Goal: Transaction & Acquisition: Book appointment/travel/reservation

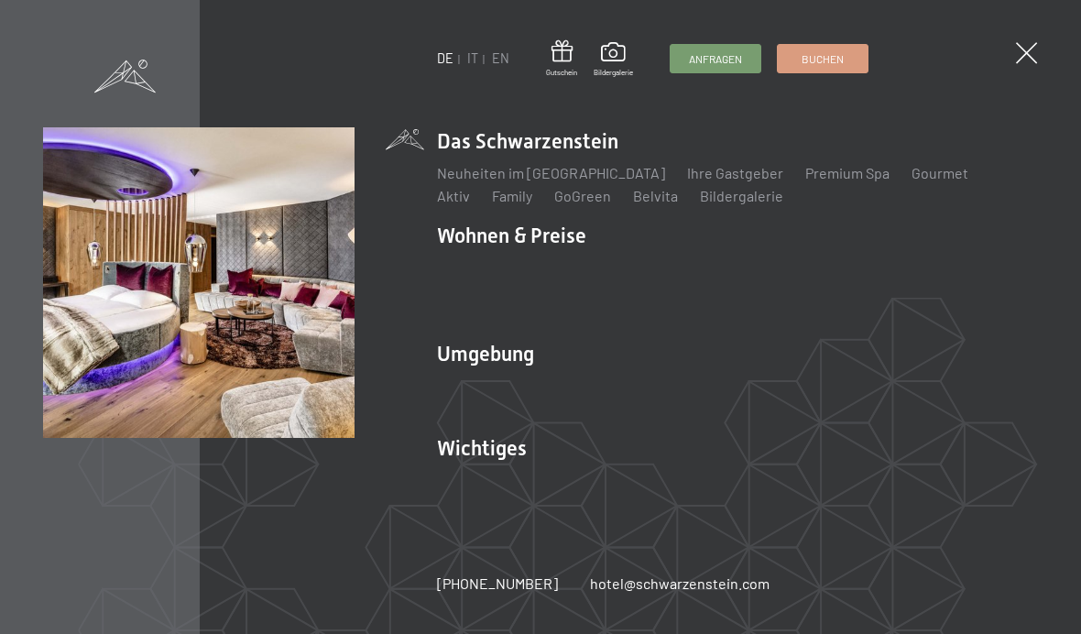
click at [507, 258] on link "Inklusivleistungen" at bounding box center [496, 266] width 119 height 17
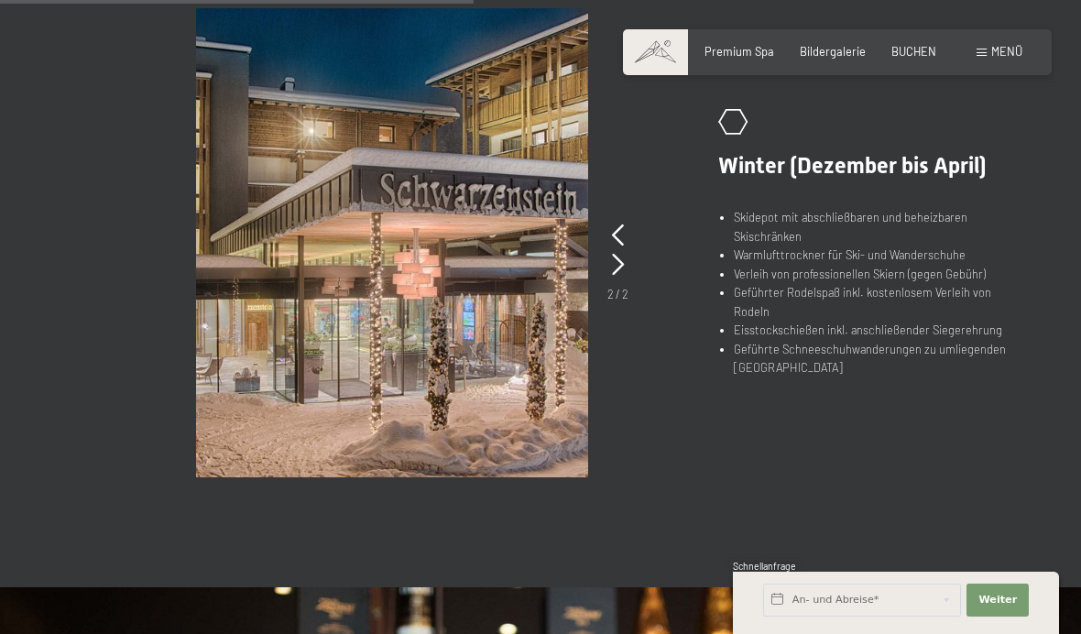
scroll to position [1150, 0]
click at [618, 226] on icon at bounding box center [618, 234] width 12 height 22
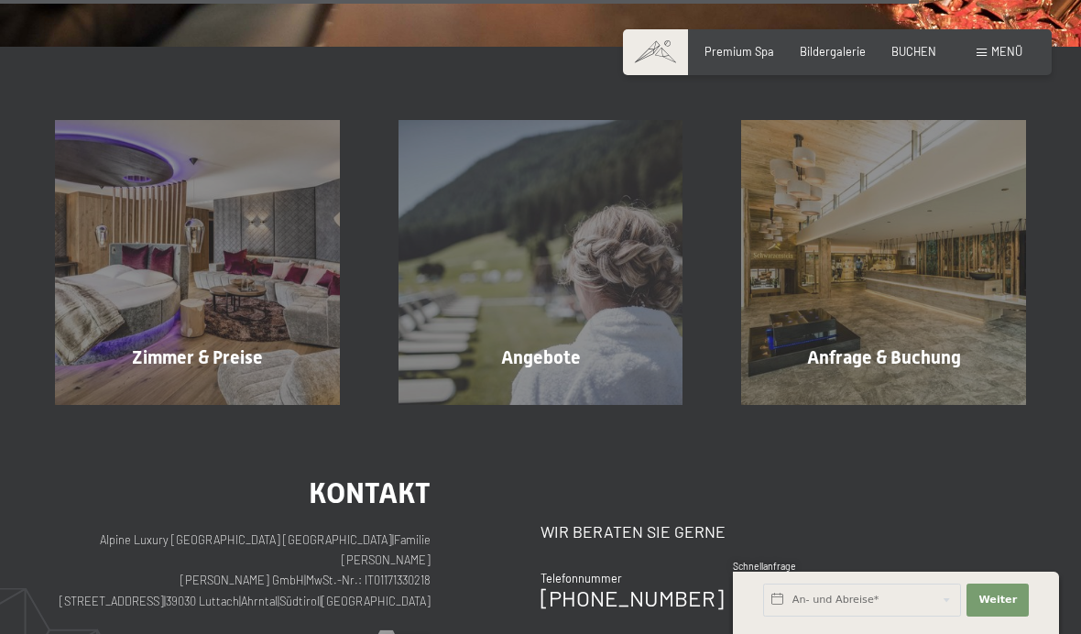
scroll to position [2303, 0]
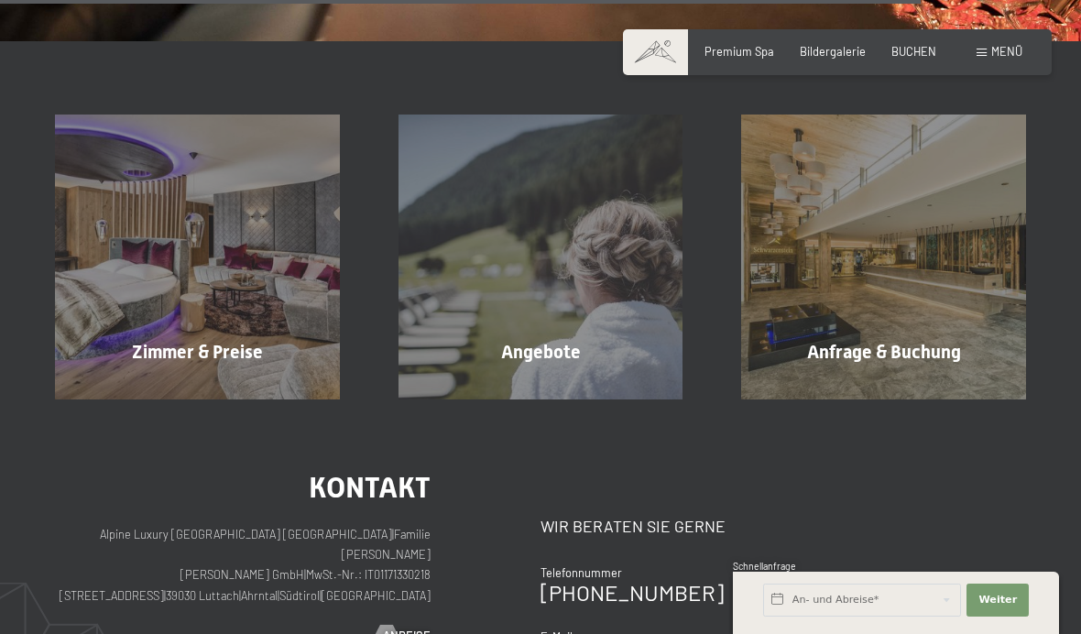
click at [223, 286] on div "Zimmer & Preise Mehr erfahren" at bounding box center [197, 256] width 343 height 285
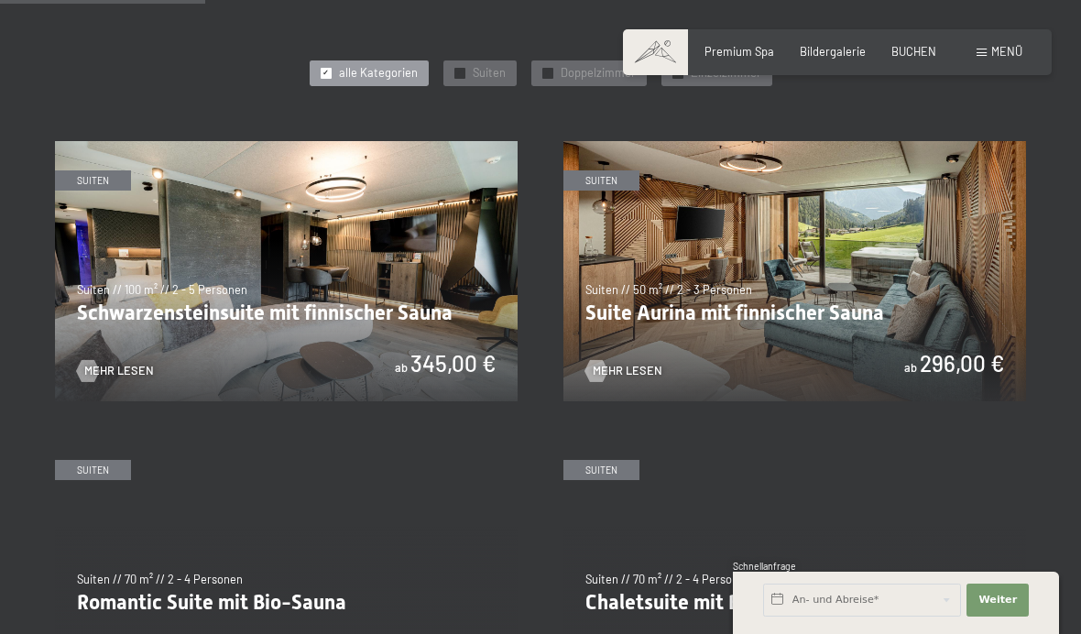
scroll to position [839, 0]
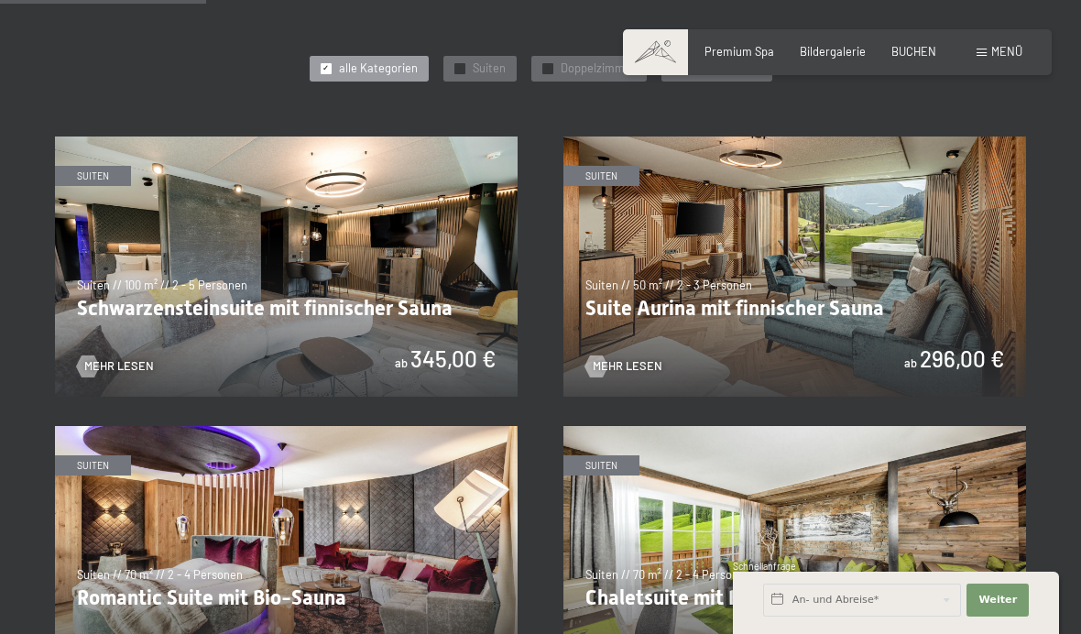
click at [125, 358] on span "Mehr Lesen" at bounding box center [119, 366] width 70 height 16
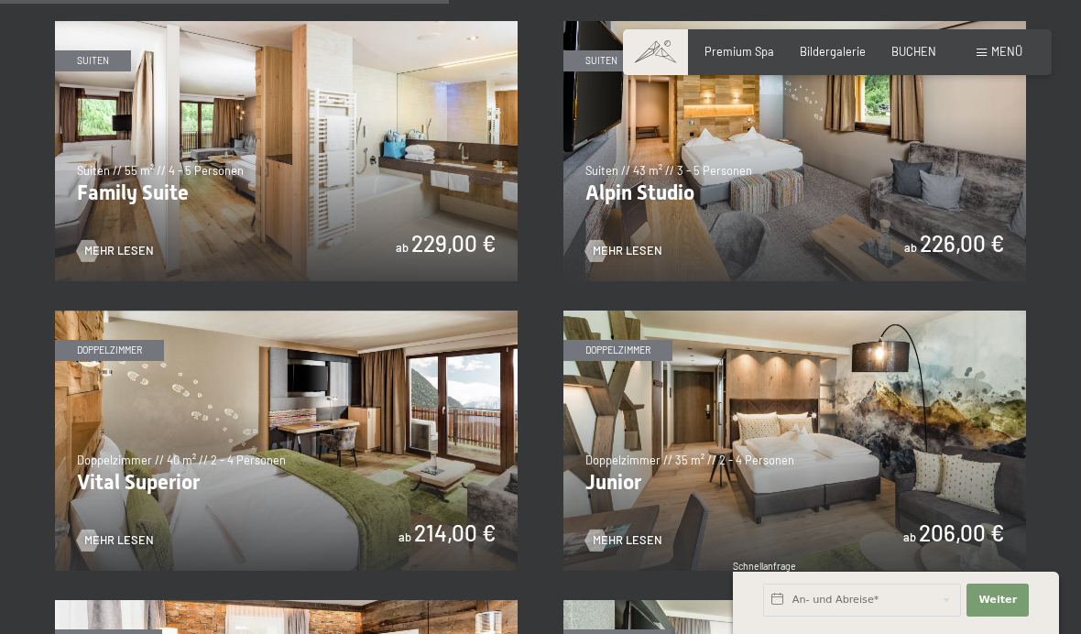
scroll to position [1705, 0]
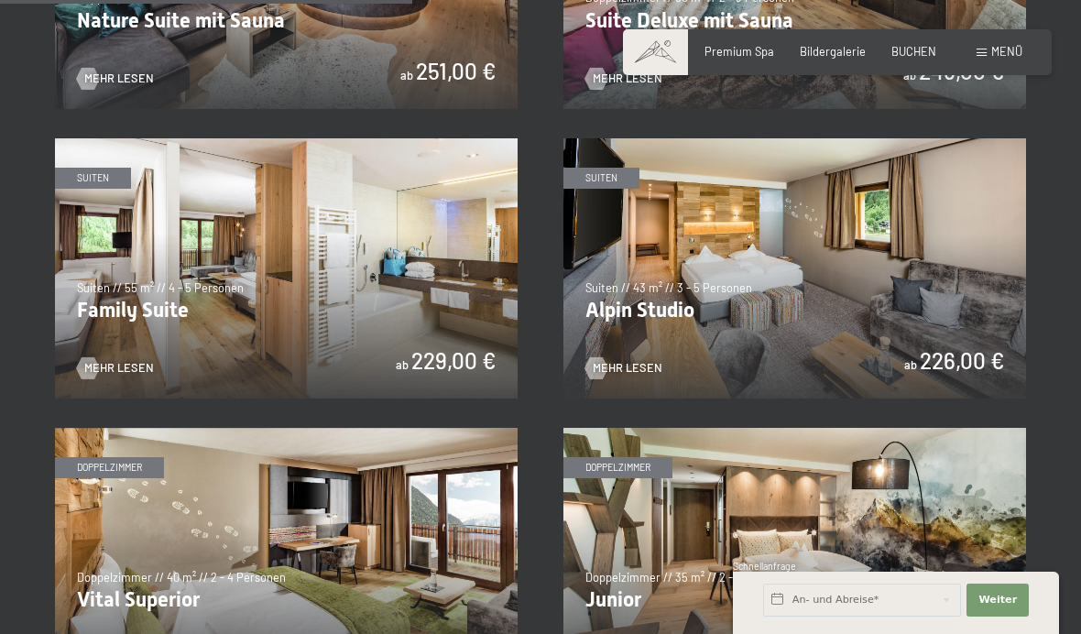
click at [645, 360] on span "Mehr Lesen" at bounding box center [628, 368] width 70 height 16
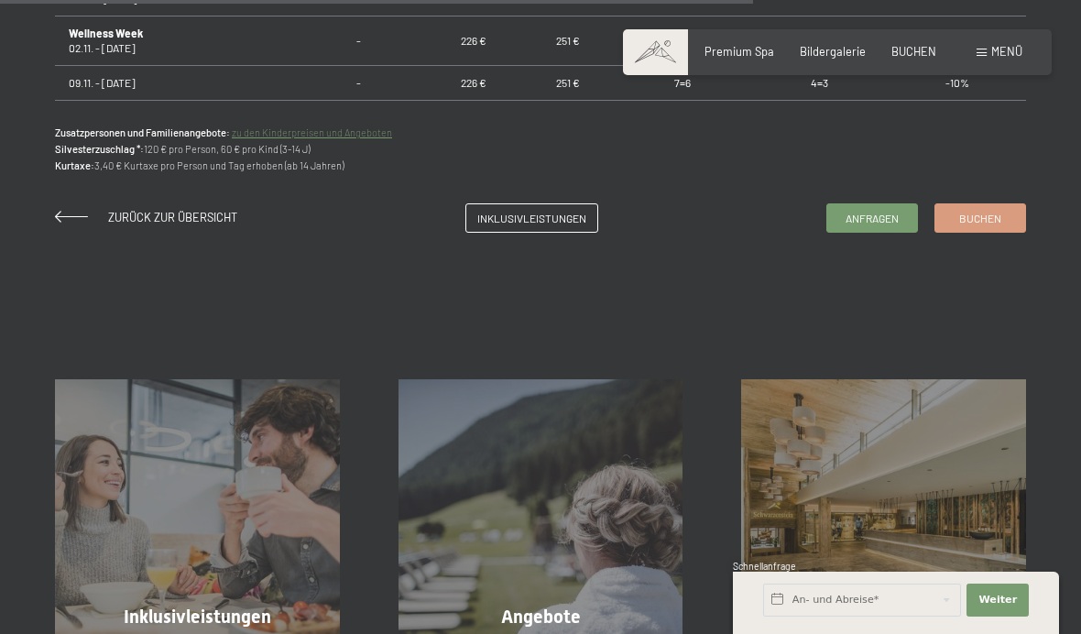
scroll to position [1510, 0]
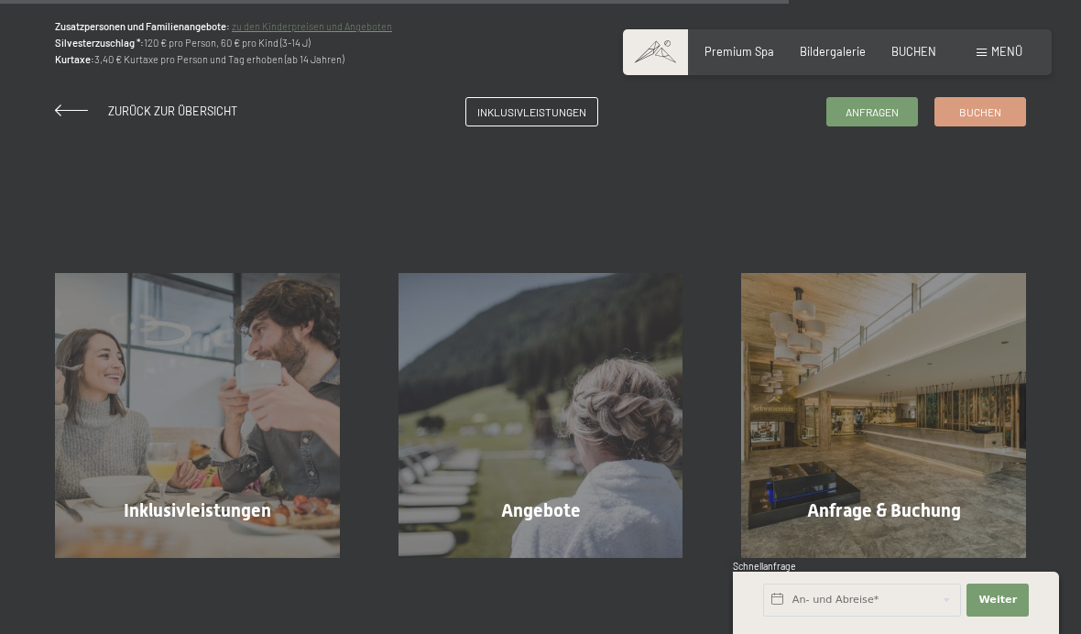
click at [608, 431] on div "Angebote Mehr erfahren" at bounding box center [540, 415] width 343 height 285
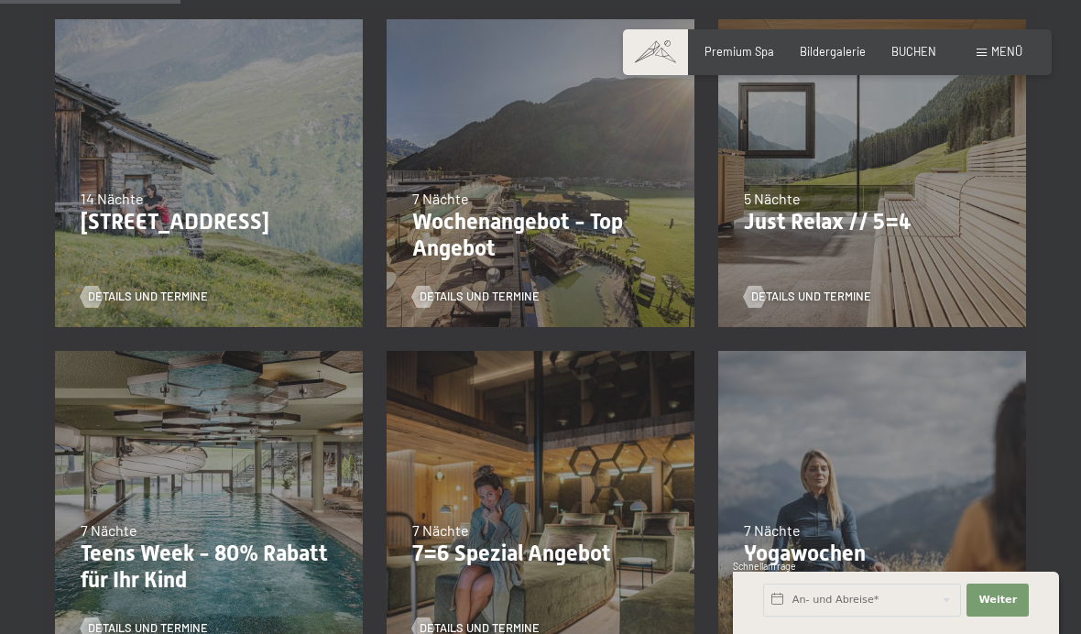
scroll to position [470, 0]
click at [561, 221] on p "Wochenangebot - Top Angebot" at bounding box center [540, 234] width 256 height 53
click at [483, 300] on span "Details und Termine" at bounding box center [480, 296] width 120 height 16
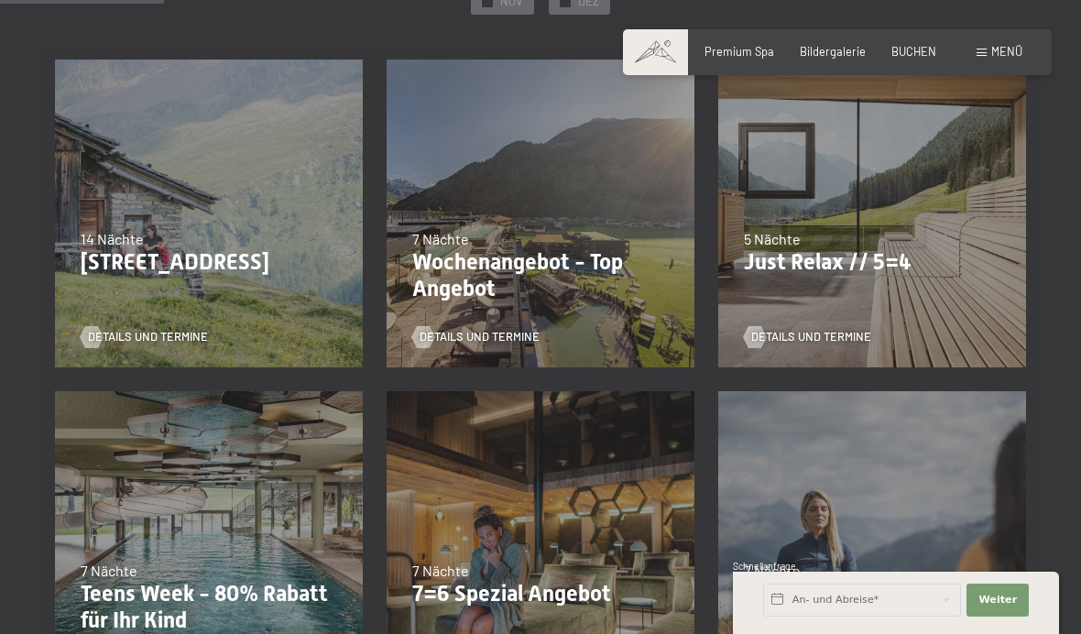
scroll to position [430, 0]
click at [853, 260] on p "Just Relax // 5=4" at bounding box center [872, 261] width 256 height 27
click at [888, 314] on div "Details und Termine" at bounding box center [866, 325] width 245 height 38
click at [789, 340] on span "Details und Termine" at bounding box center [811, 336] width 120 height 16
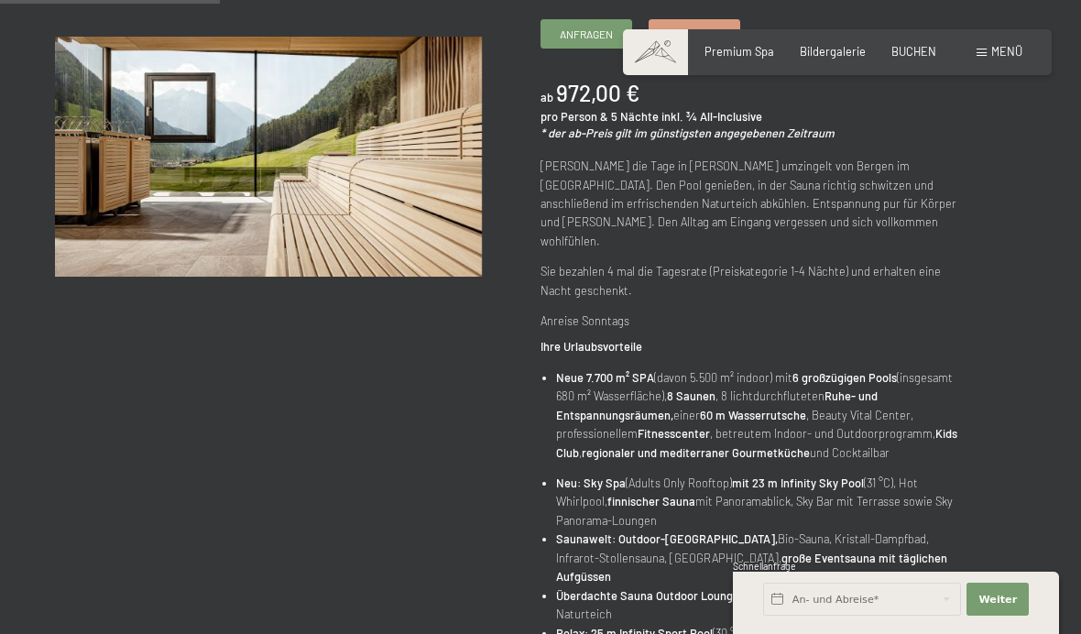
scroll to position [241, 0]
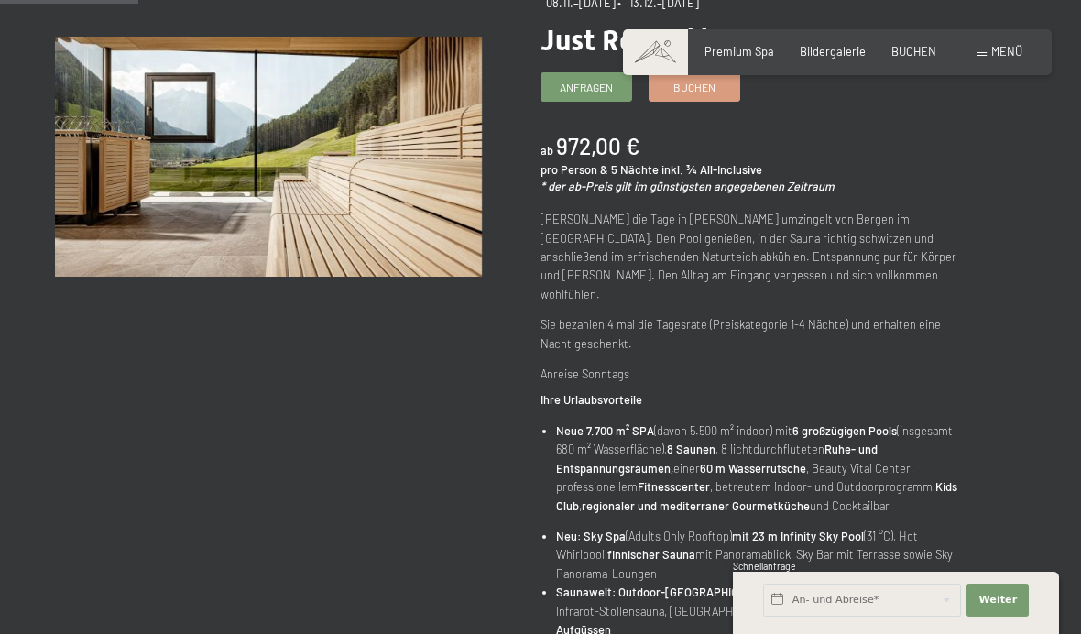
click at [996, 57] on span "Menü" at bounding box center [1006, 51] width 31 height 15
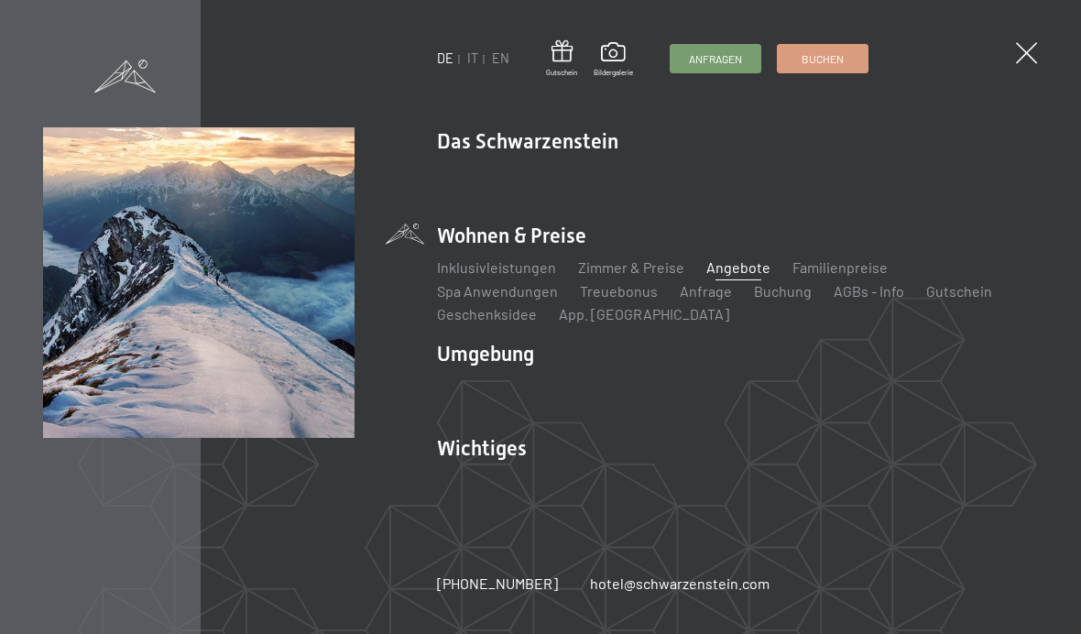
click at [488, 387] on link "Das Ahrntal" at bounding box center [474, 384] width 74 height 17
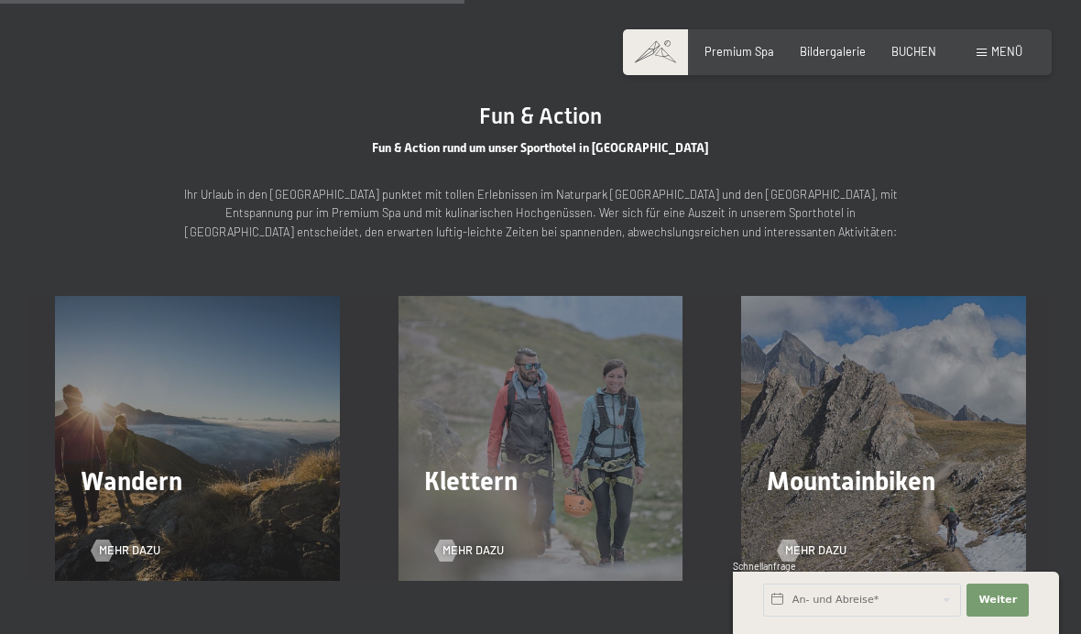
scroll to position [2030, 0]
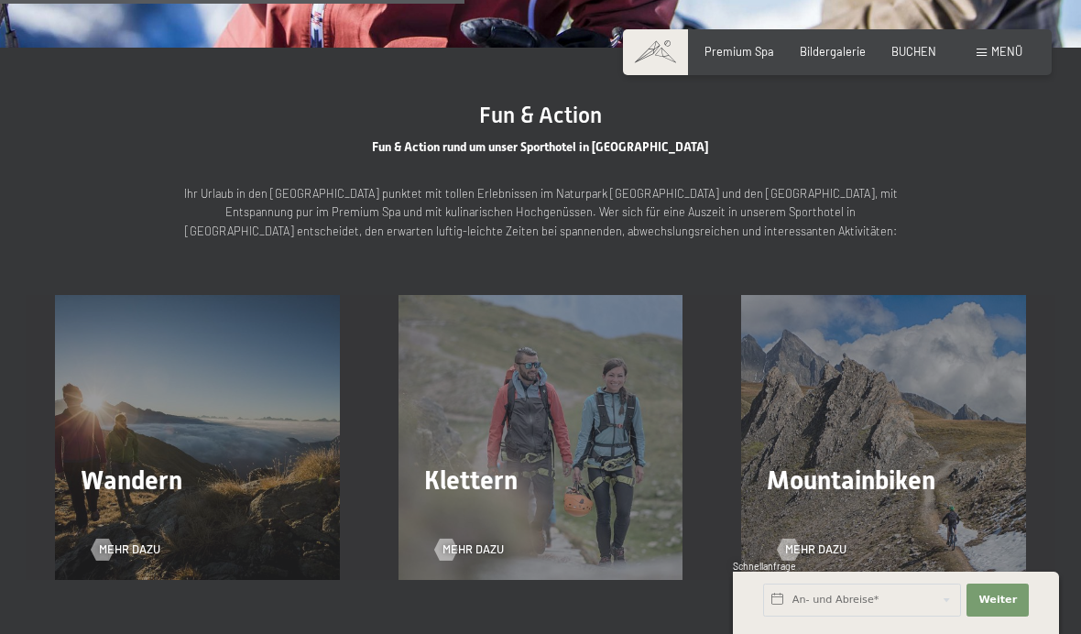
click at [208, 465] on h2 "Wandern" at bounding box center [198, 480] width 234 height 31
click at [126, 541] on span "Mehr dazu" at bounding box center [129, 549] width 61 height 16
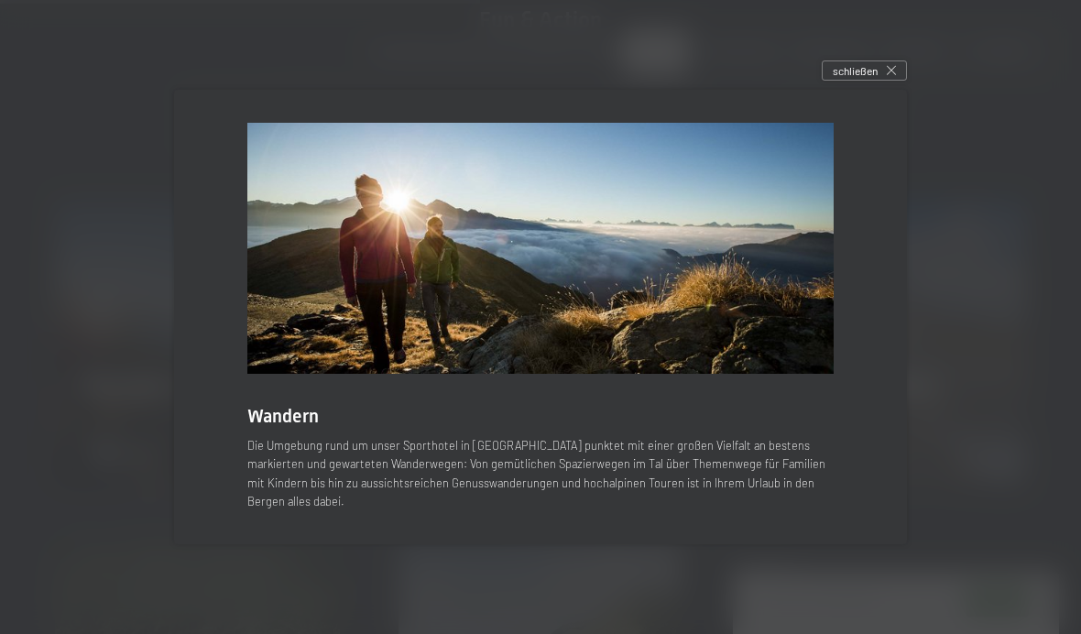
scroll to position [2122, 0]
